Goal: Information Seeking & Learning: Learn about a topic

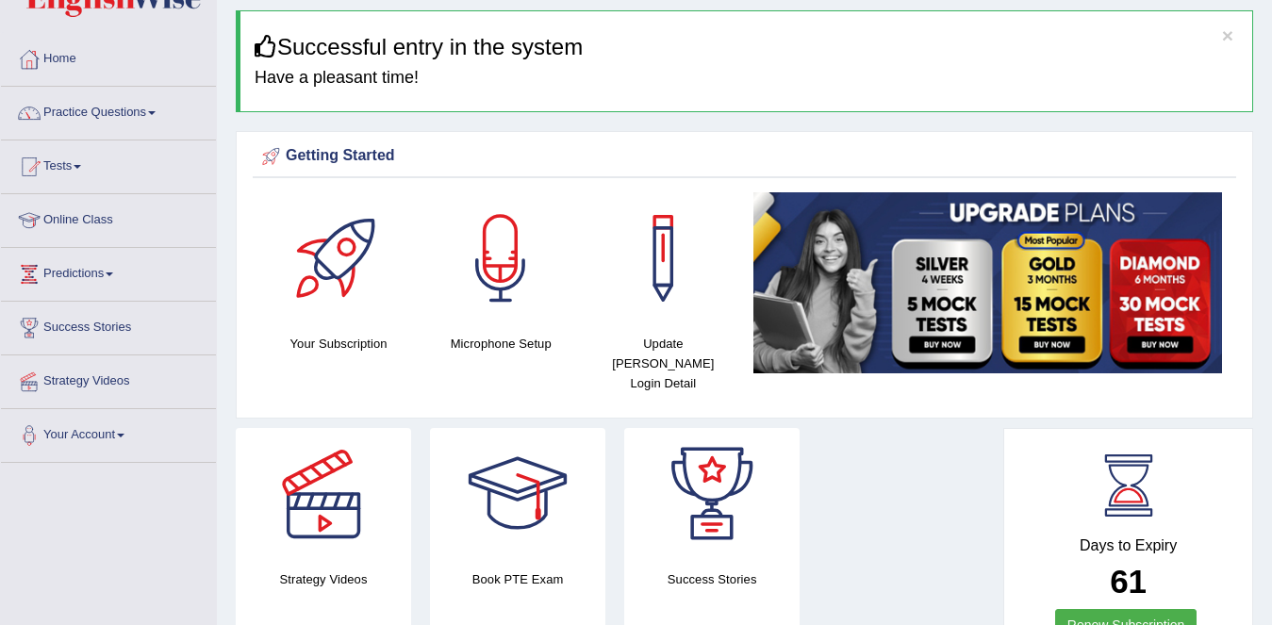
scroll to position [64, 0]
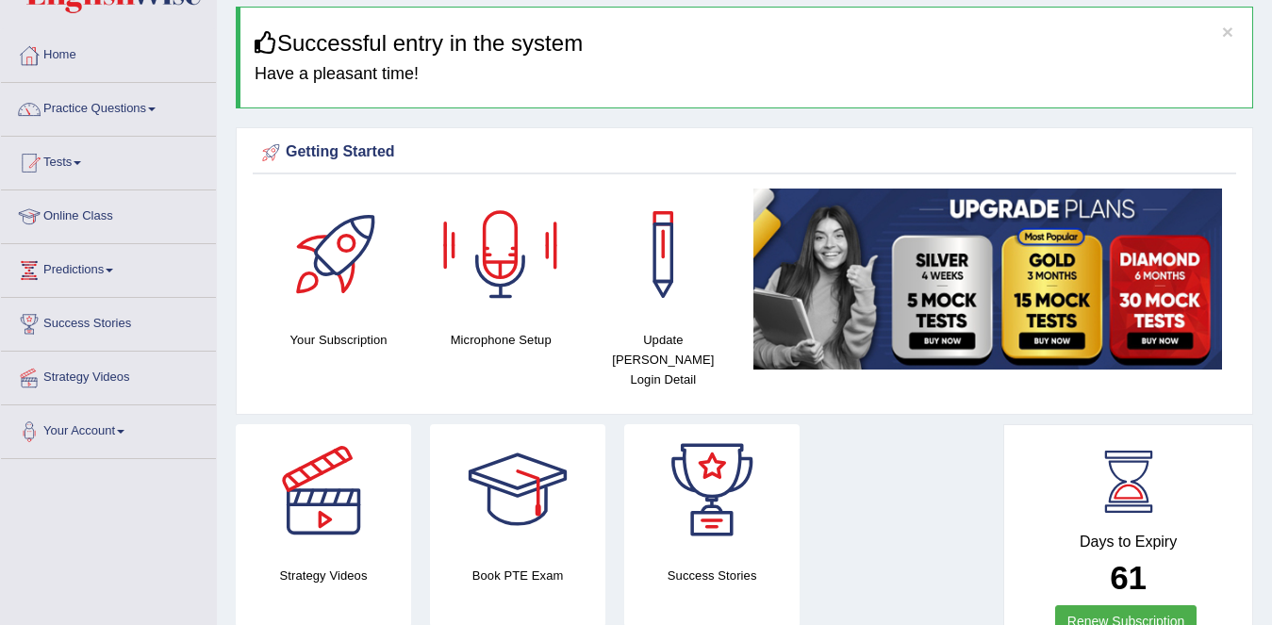
click at [521, 306] on div at bounding box center [501, 255] width 132 height 132
click at [497, 262] on div at bounding box center [501, 255] width 132 height 132
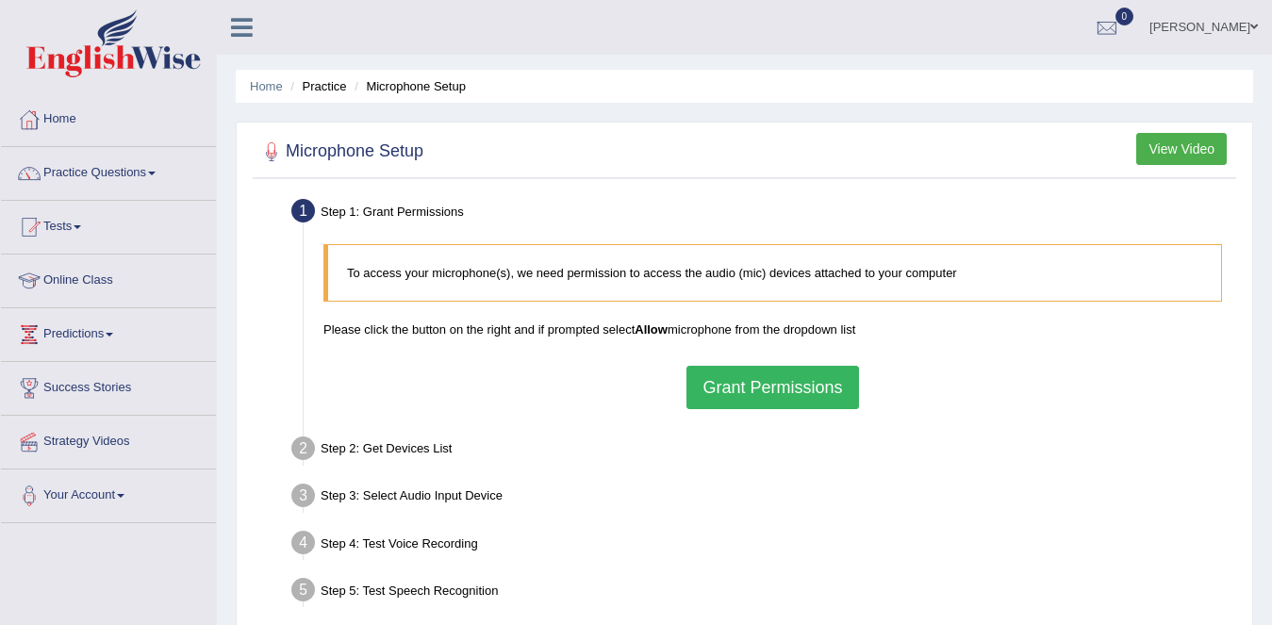
click at [1182, 144] on button "View Video" at bounding box center [1181, 149] width 91 height 32
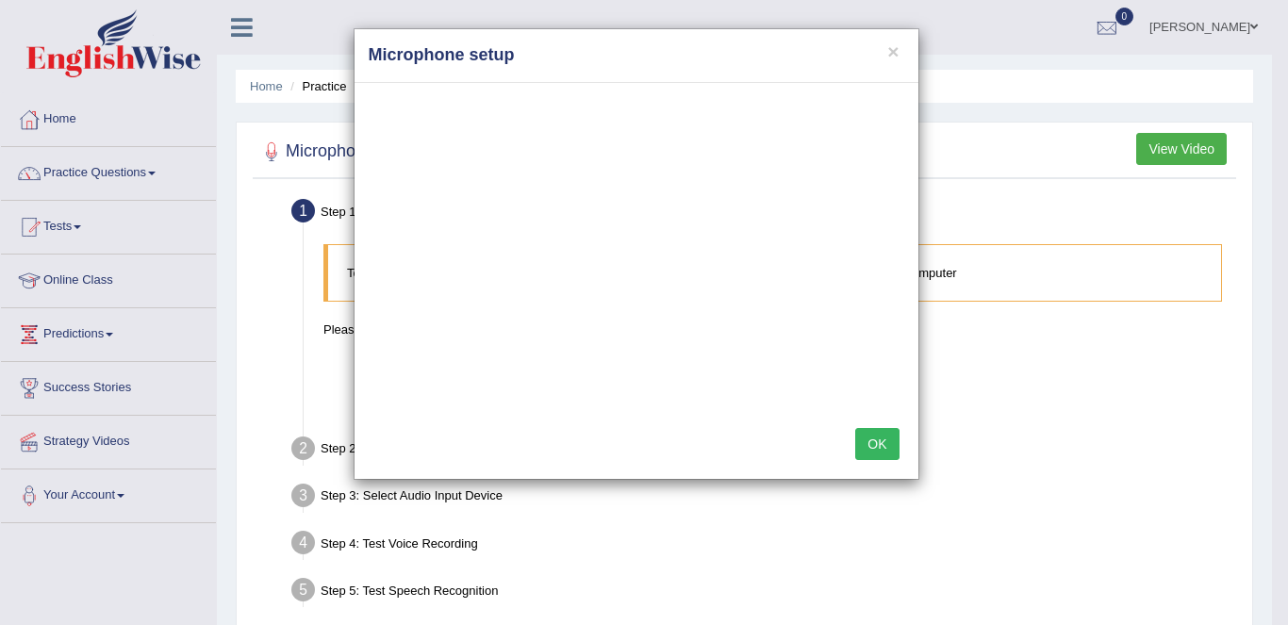
click at [872, 451] on button "OK" at bounding box center [876, 444] width 43 height 32
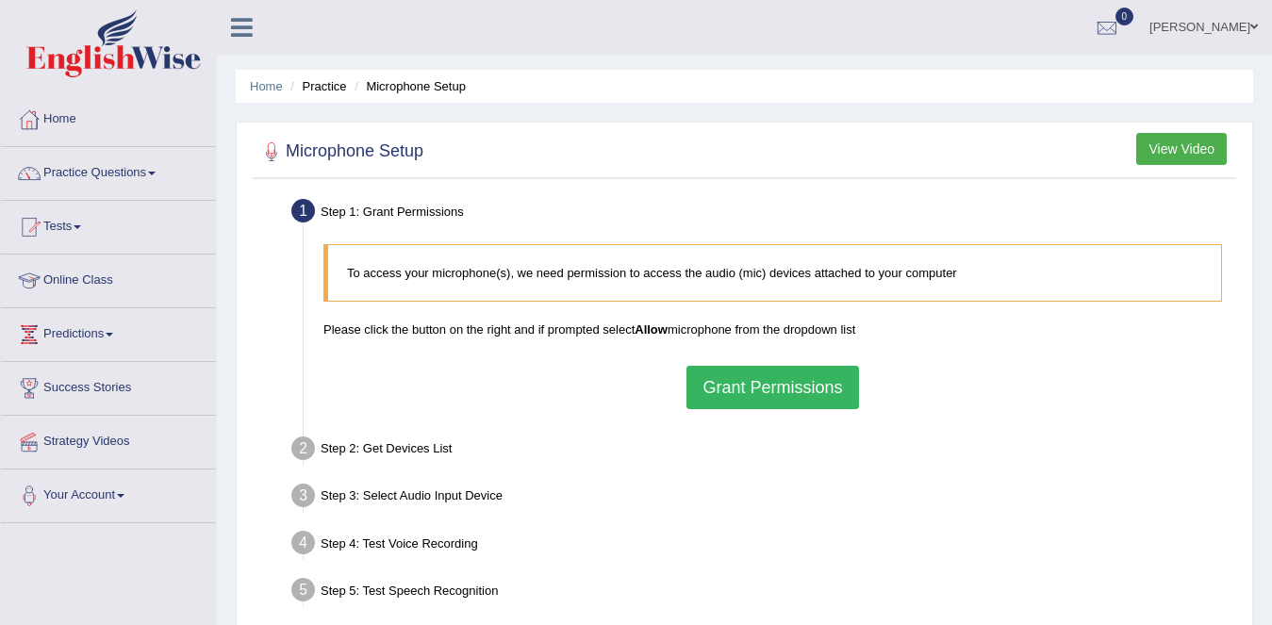
click at [1181, 150] on button "View Video" at bounding box center [1181, 149] width 91 height 32
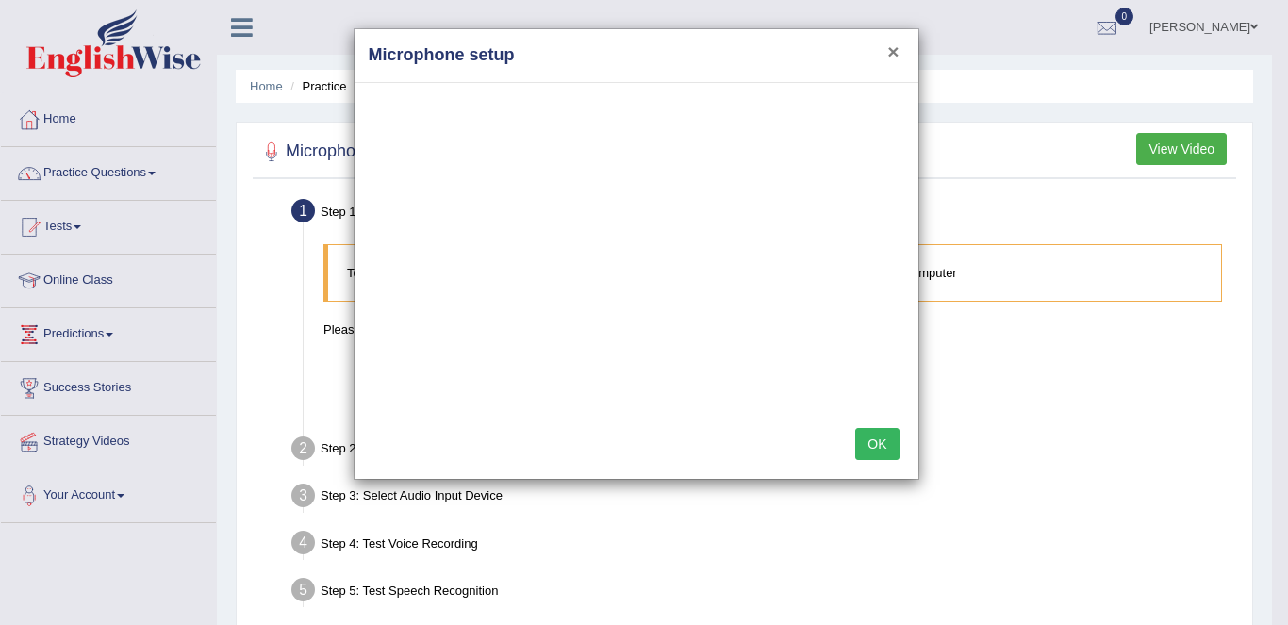
click at [897, 44] on button "×" at bounding box center [892, 51] width 11 height 20
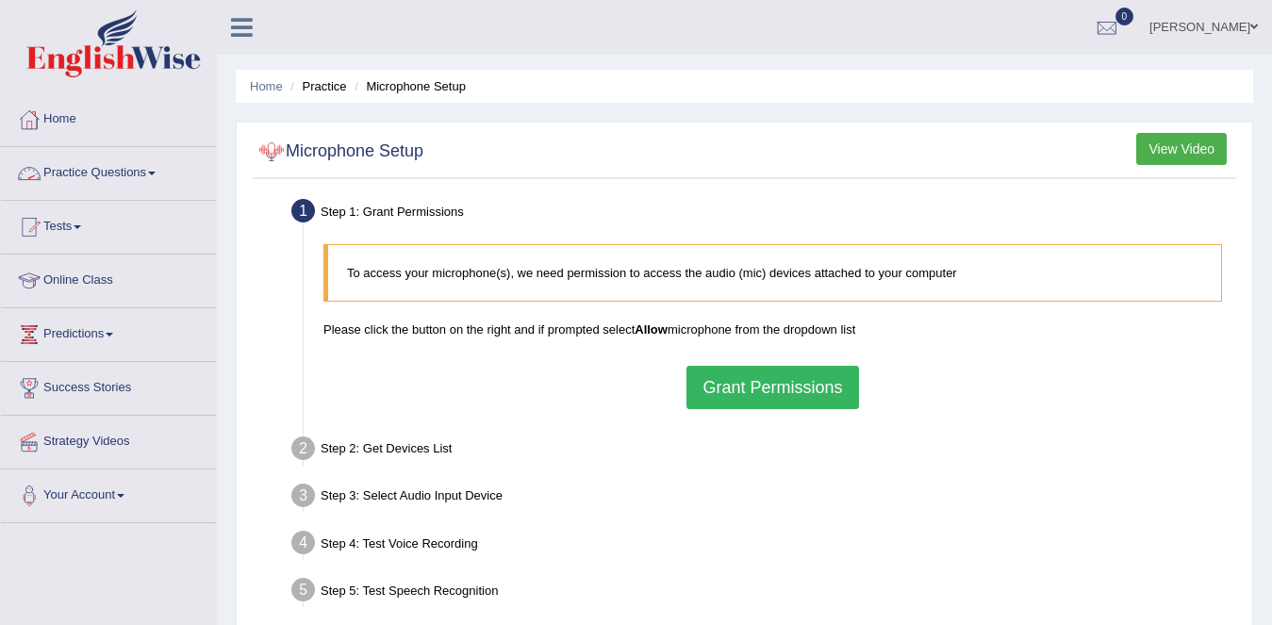
click at [99, 183] on link "Practice Questions" at bounding box center [108, 170] width 215 height 47
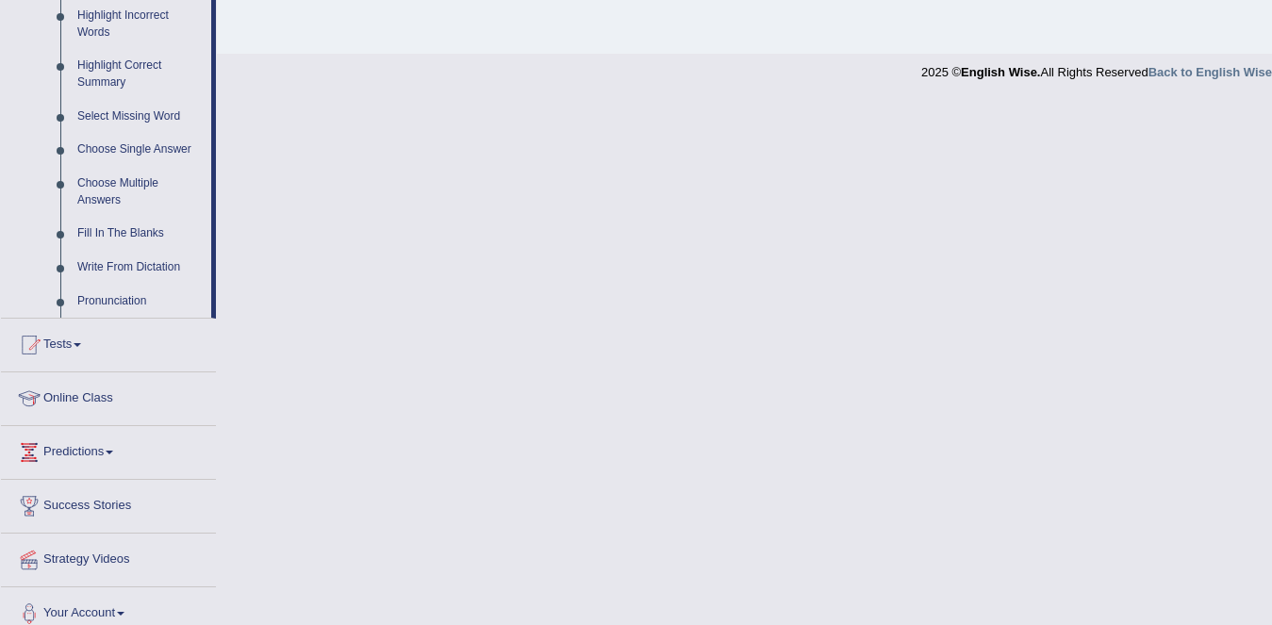
scroll to position [906, 0]
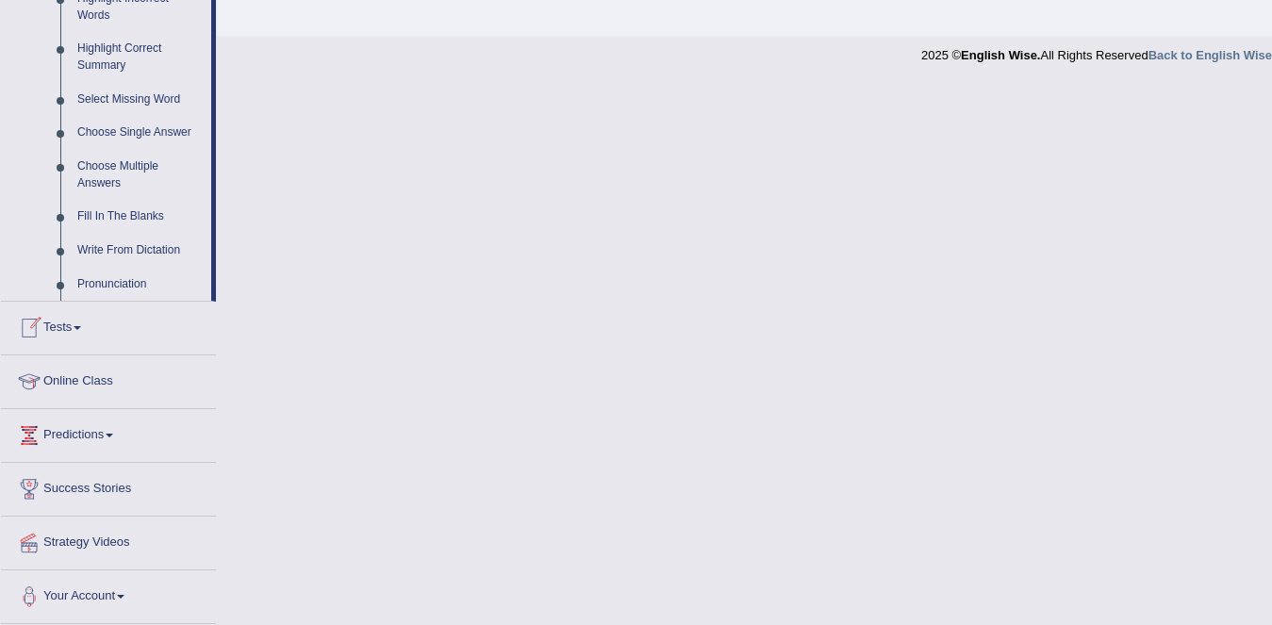
click at [134, 323] on link "Tests" at bounding box center [108, 325] width 215 height 47
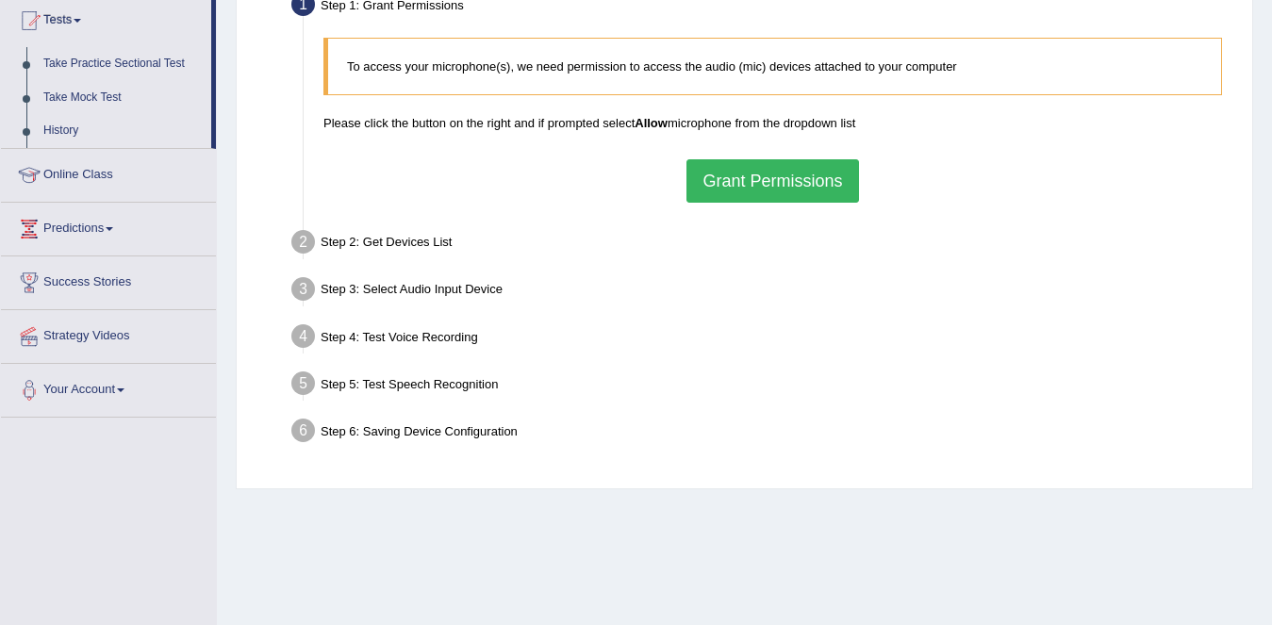
scroll to position [207, 0]
click at [104, 178] on link "Online Class" at bounding box center [108, 171] width 215 height 47
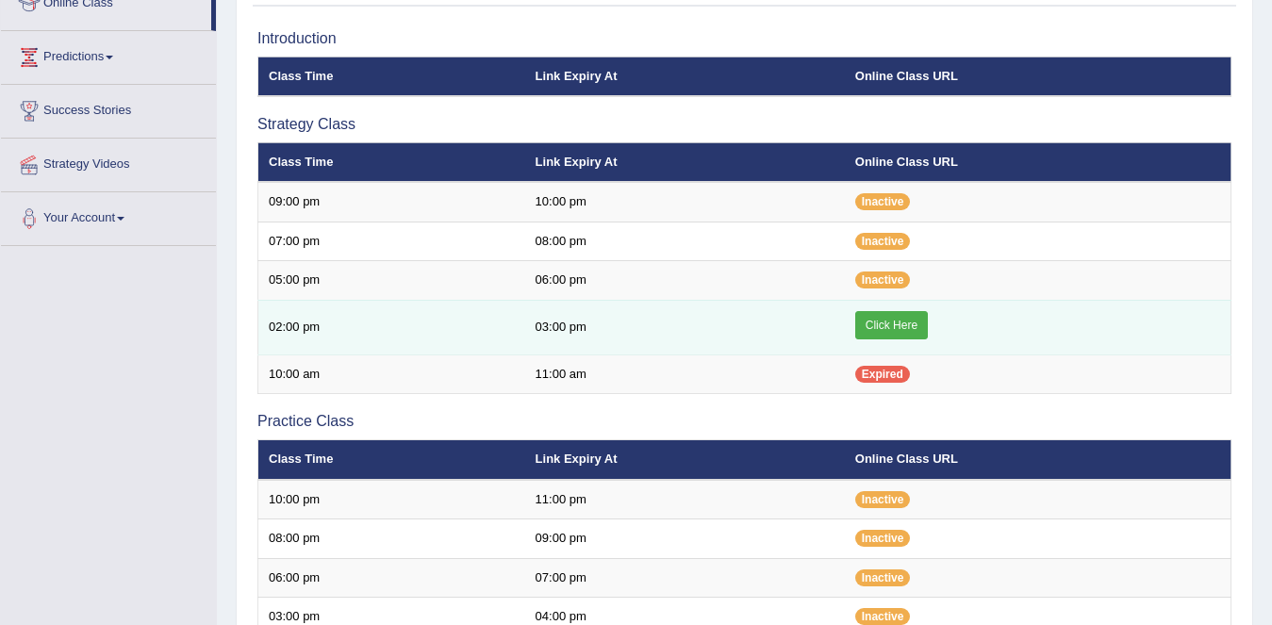
scroll to position [275, 0]
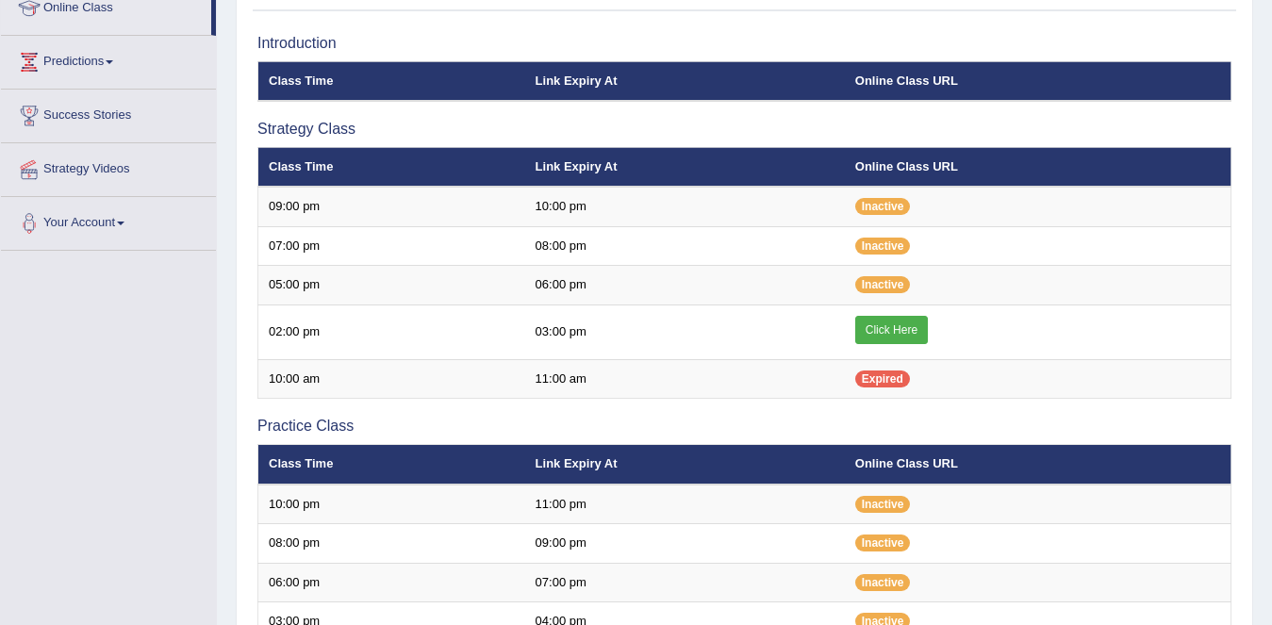
drag, startPoint x: 0, startPoint y: 0, endPoint x: 729, endPoint y: 118, distance: 738.3
click at [729, 118] on div "Introduction Class Time Link Expiry At Online Class URL Strategy Class Class Ti…" at bounding box center [744, 494] width 983 height 938
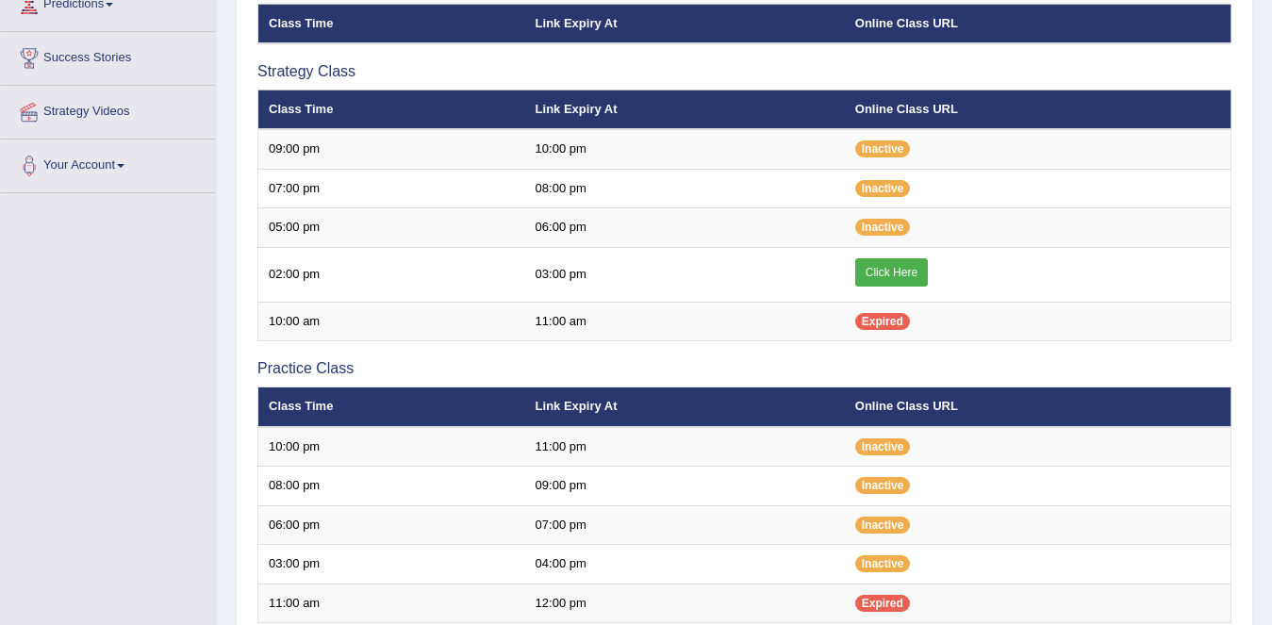
scroll to position [140, 0]
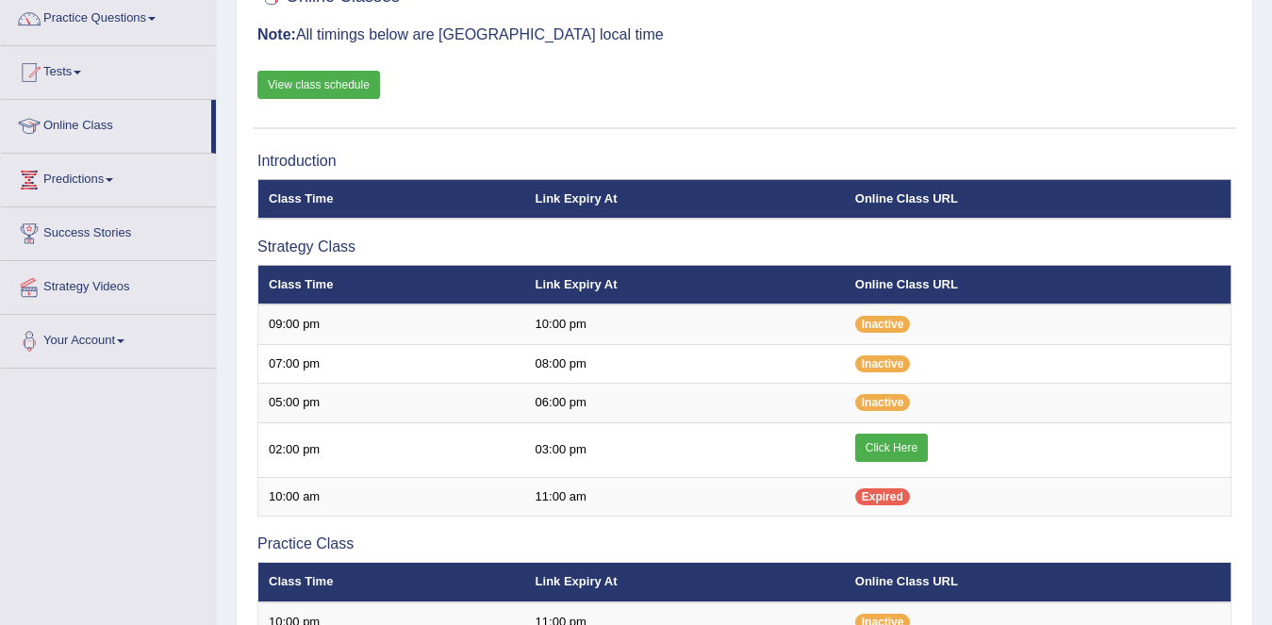
scroll to position [154, 0]
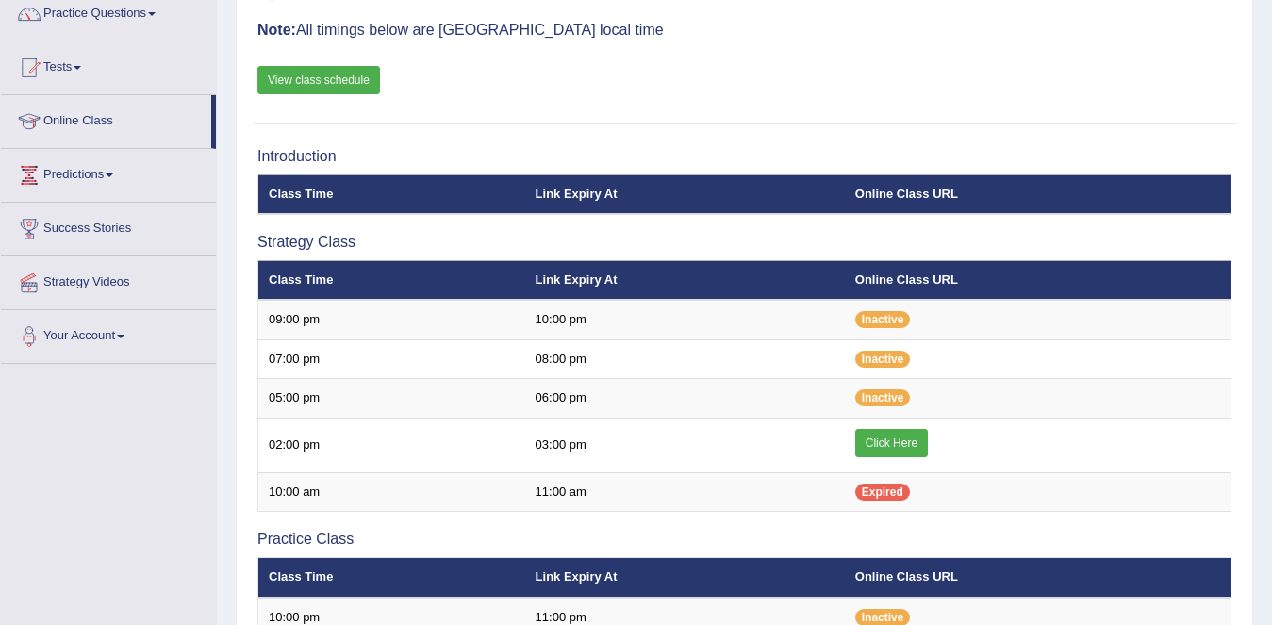
scroll to position [159, 0]
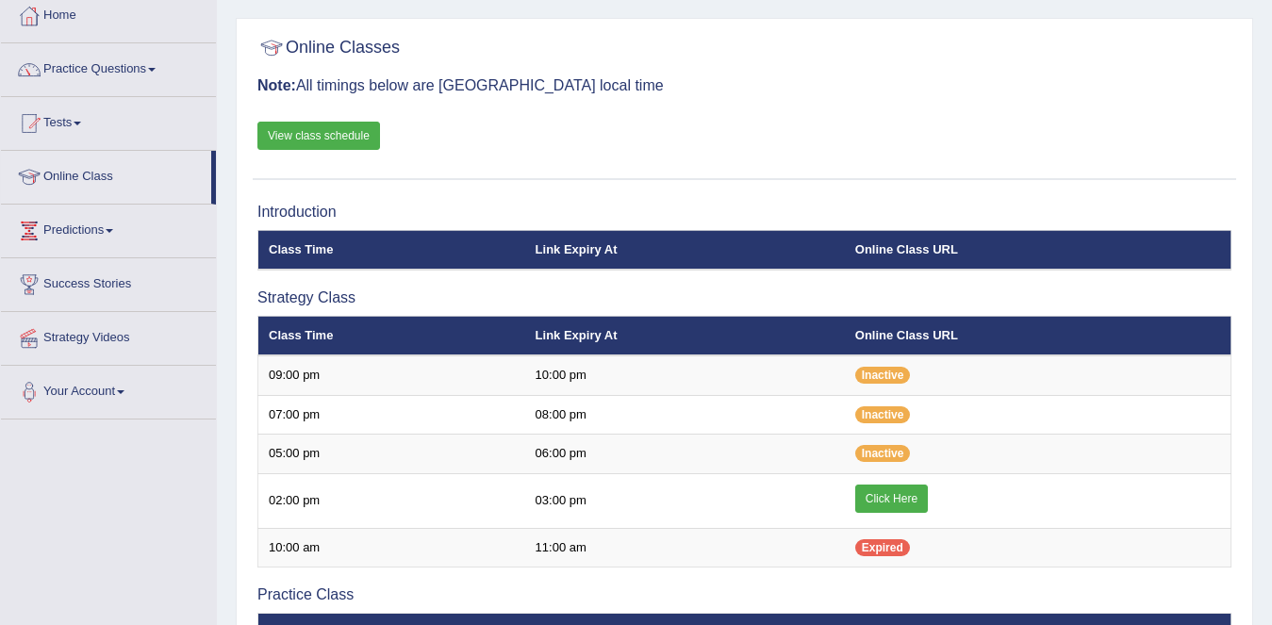
scroll to position [65, 0]
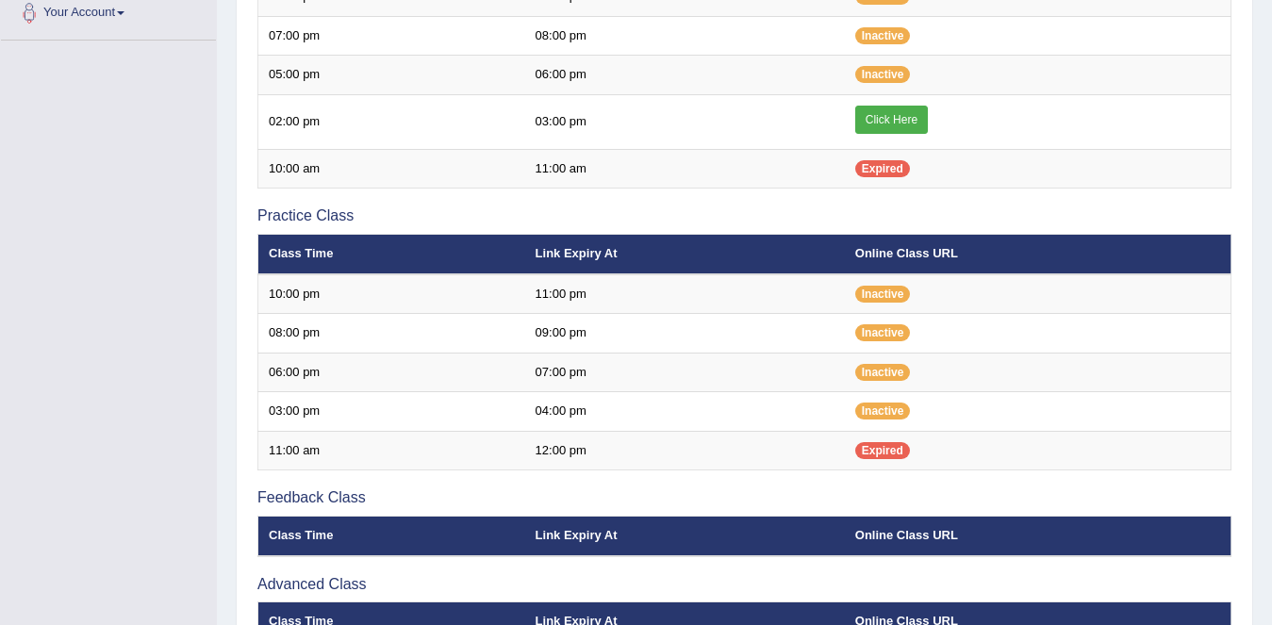
scroll to position [138, 0]
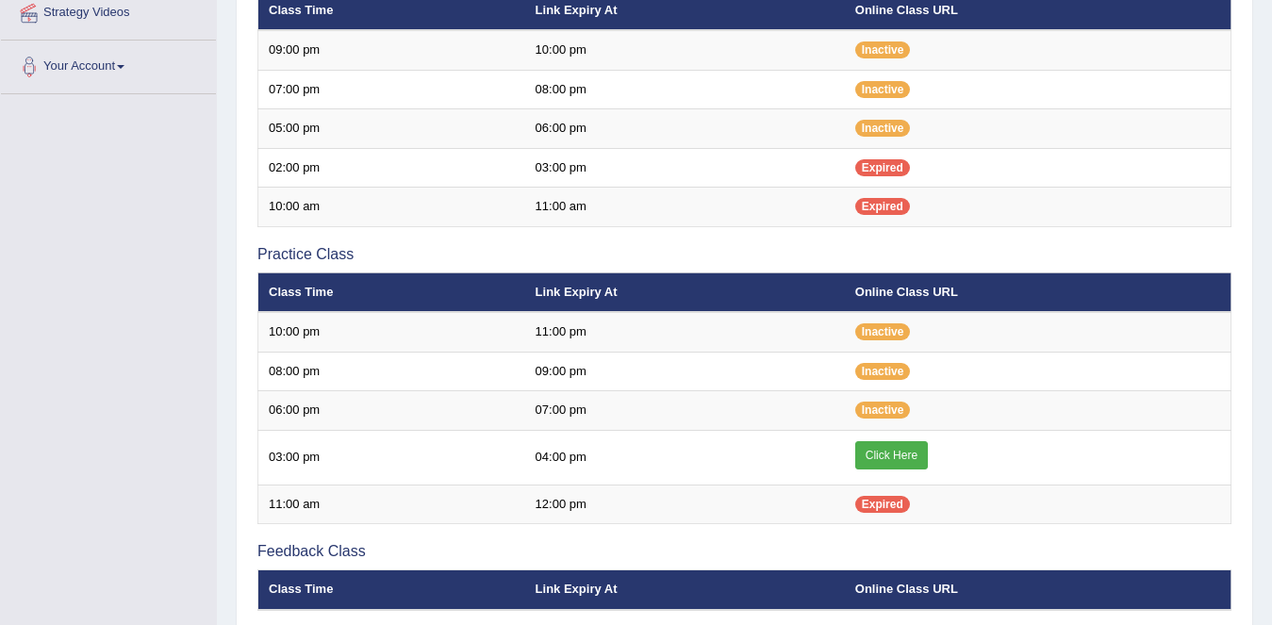
scroll to position [396, 0]
